Goal: Navigation & Orientation: Find specific page/section

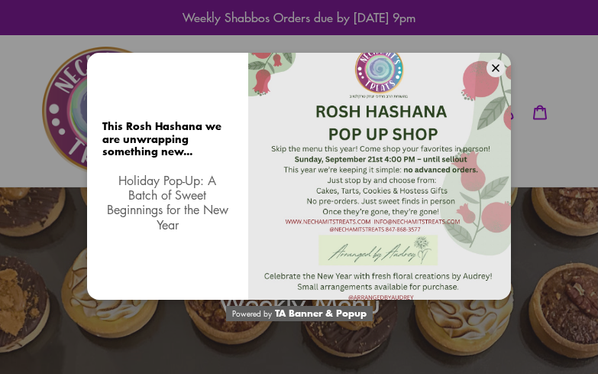
click at [508, 69] on div at bounding box center [379, 176] width 263 height 247
click at [495, 63] on button at bounding box center [496, 68] width 18 height 18
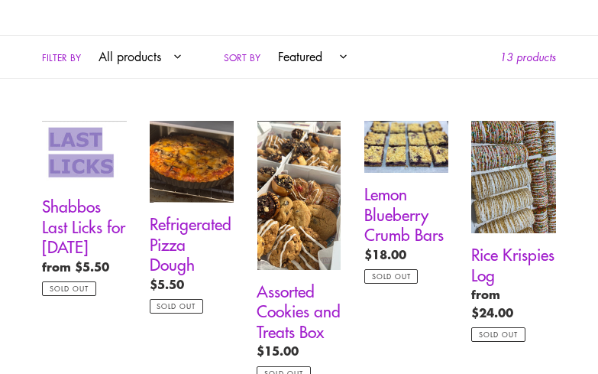
scroll to position [841, 0]
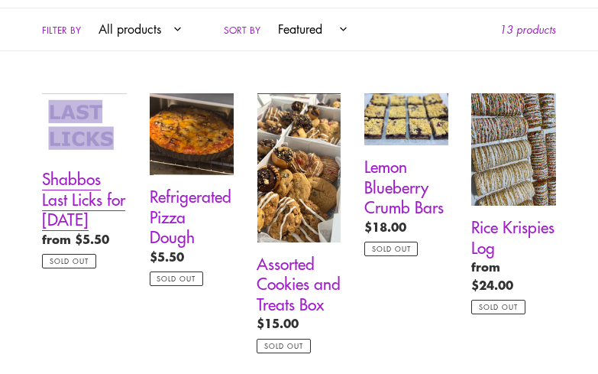
click at [76, 202] on link "Shabbos Last Licks for [DATE]" at bounding box center [84, 180] width 85 height 175
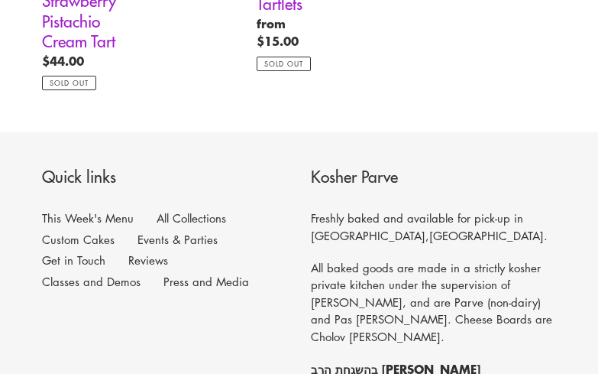
scroll to position [1605, 0]
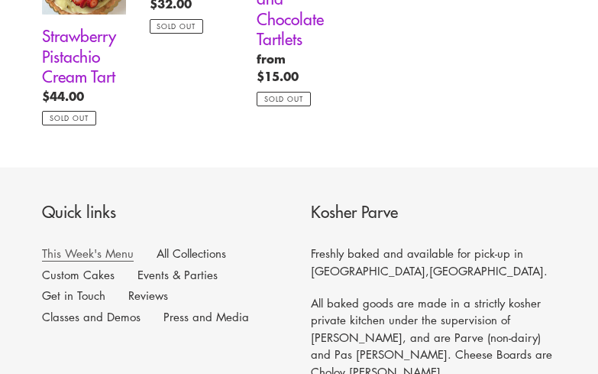
click at [55, 259] on link "This Week's Menu" at bounding box center [88, 253] width 92 height 16
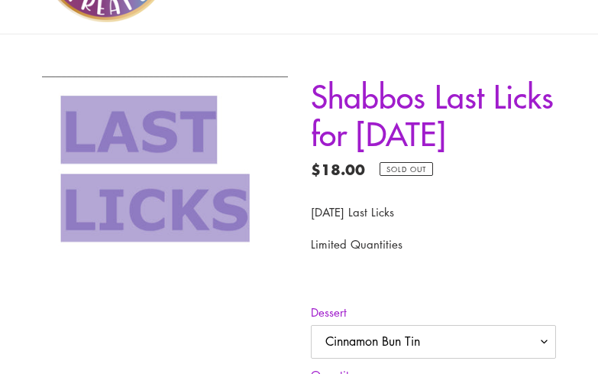
scroll to position [229, 0]
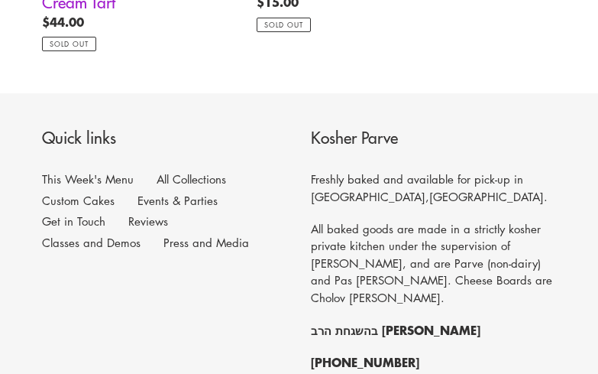
scroll to position [1682, 0]
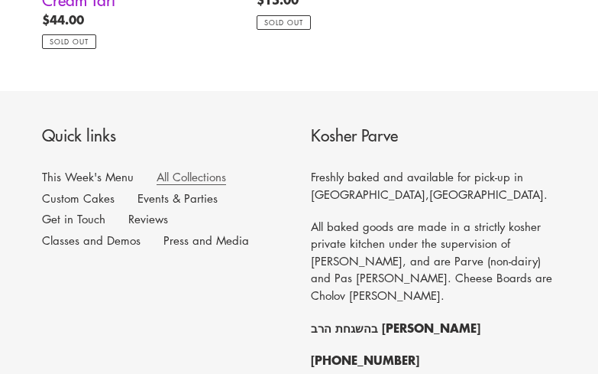
click at [196, 178] on link "All Collections" at bounding box center [192, 177] width 70 height 16
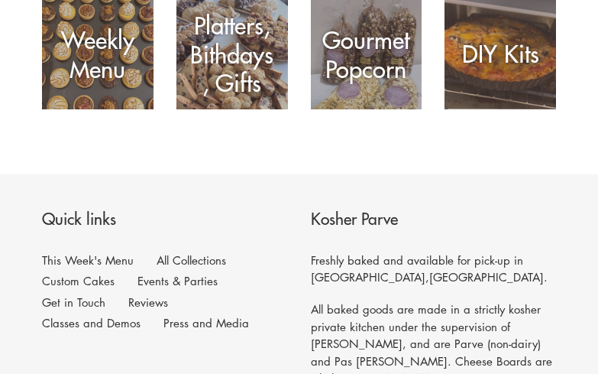
scroll to position [382, 0]
